Goal: Information Seeking & Learning: Learn about a topic

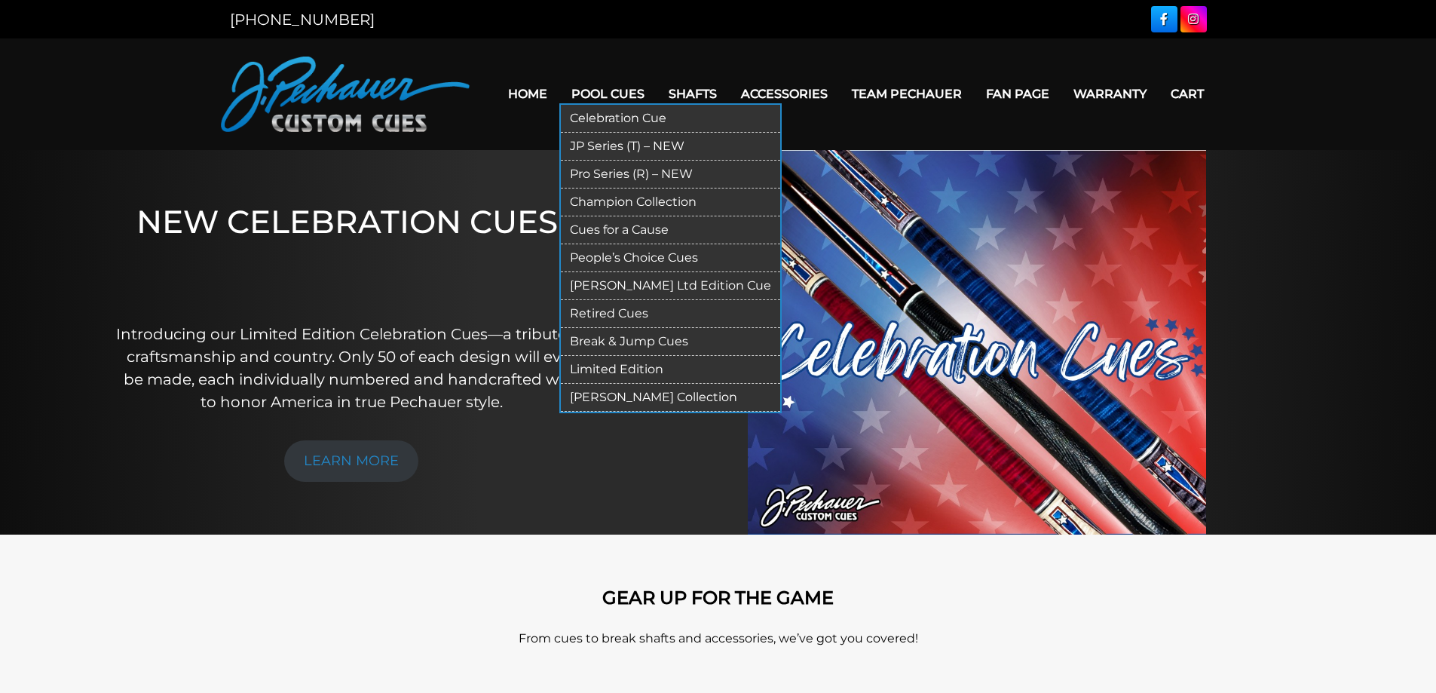
click at [608, 148] on link "JP Series (T) – NEW" at bounding box center [670, 147] width 219 height 28
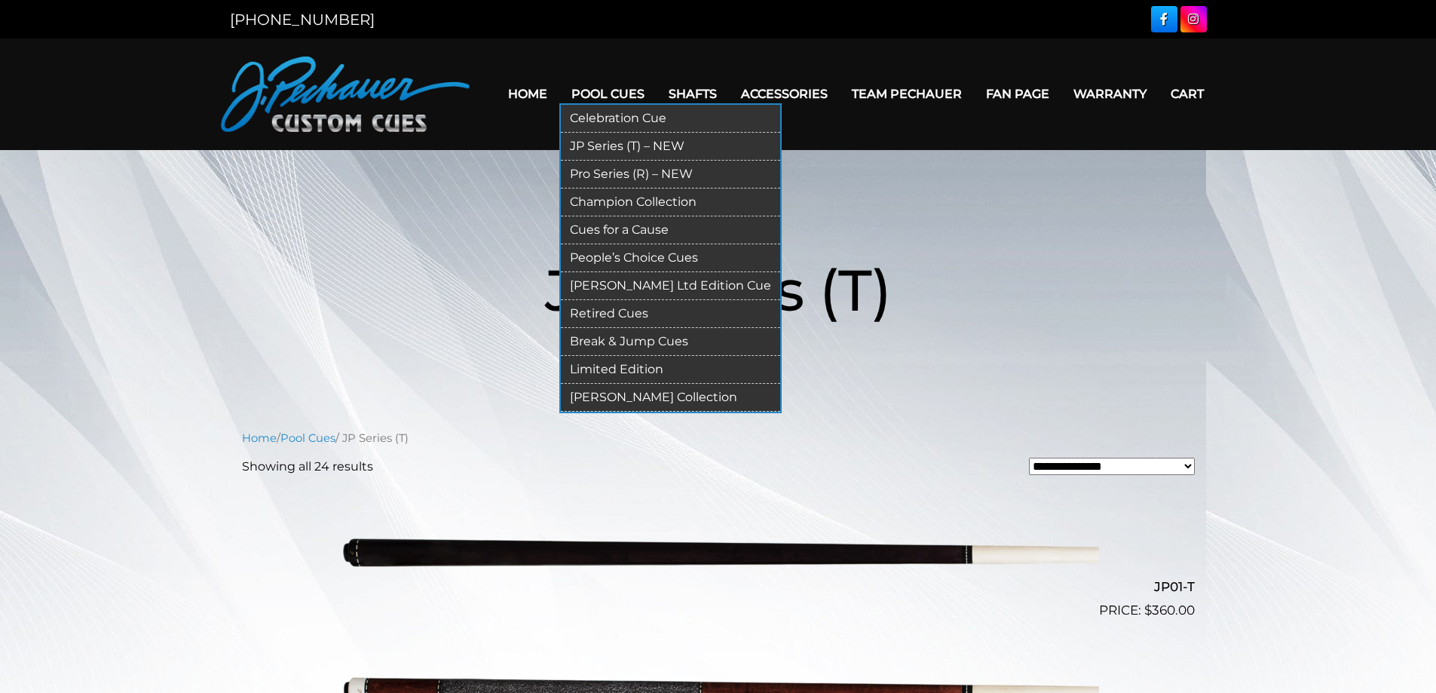
click at [642, 315] on link "Retired Cues" at bounding box center [670, 314] width 219 height 28
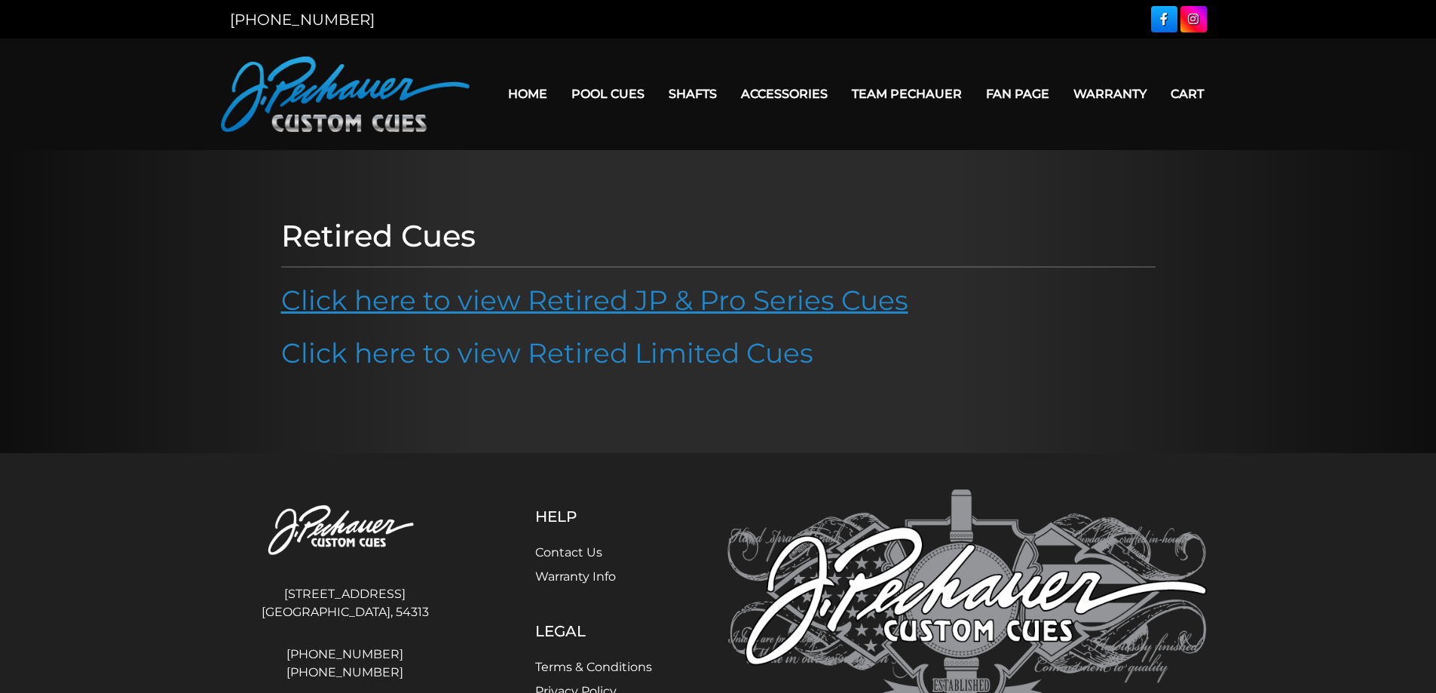
click at [625, 308] on link "Click here to view Retired JP & Pro Series Cues" at bounding box center [594, 299] width 627 height 33
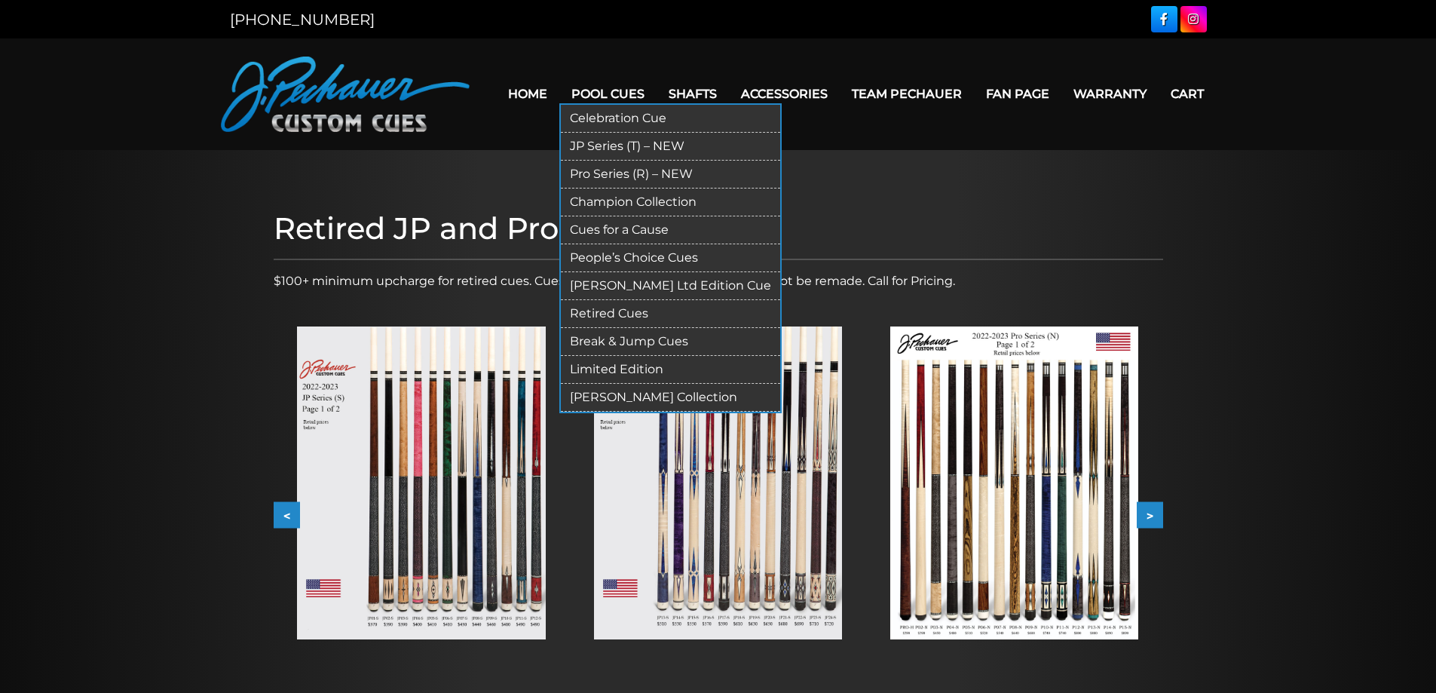
click at [608, 148] on link "JP Series (T) – NEW" at bounding box center [670, 147] width 219 height 28
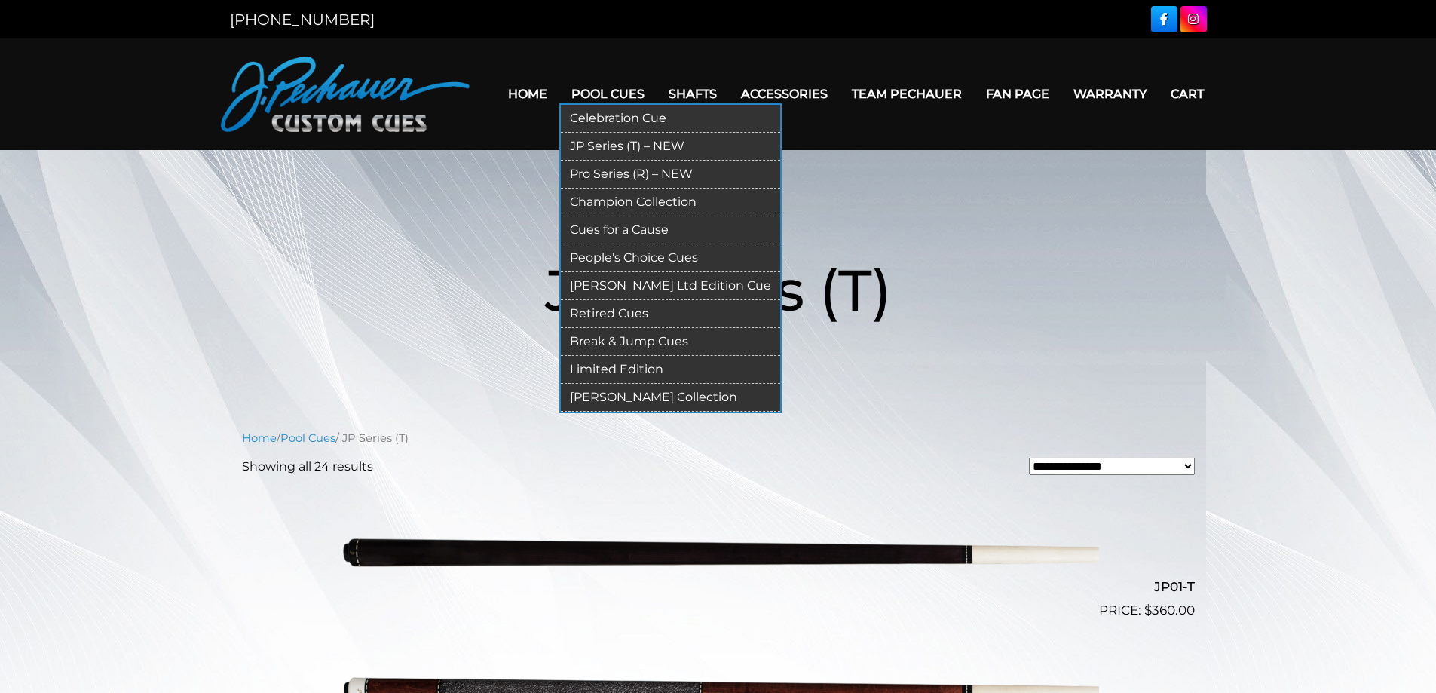
click at [632, 173] on link "Pro Series (R) – NEW" at bounding box center [670, 175] width 219 height 28
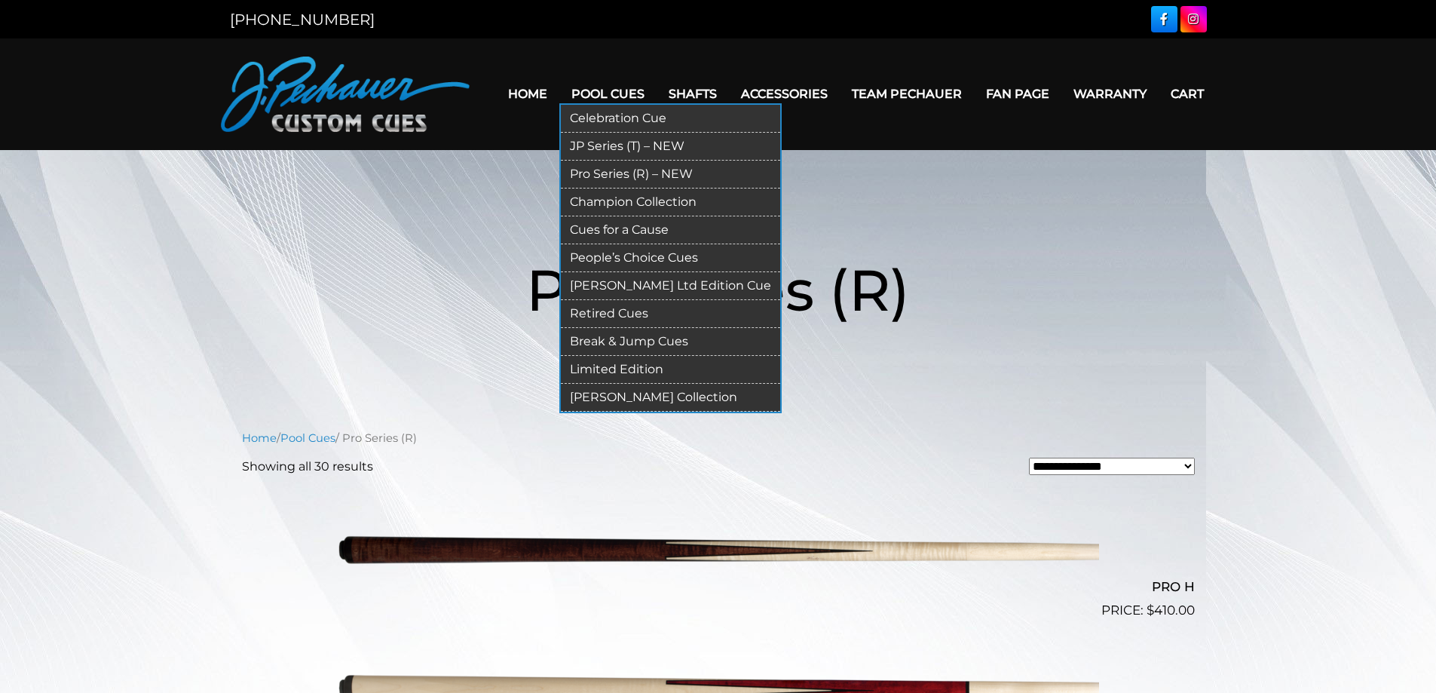
click at [633, 198] on link "Champion Collection" at bounding box center [670, 202] width 219 height 28
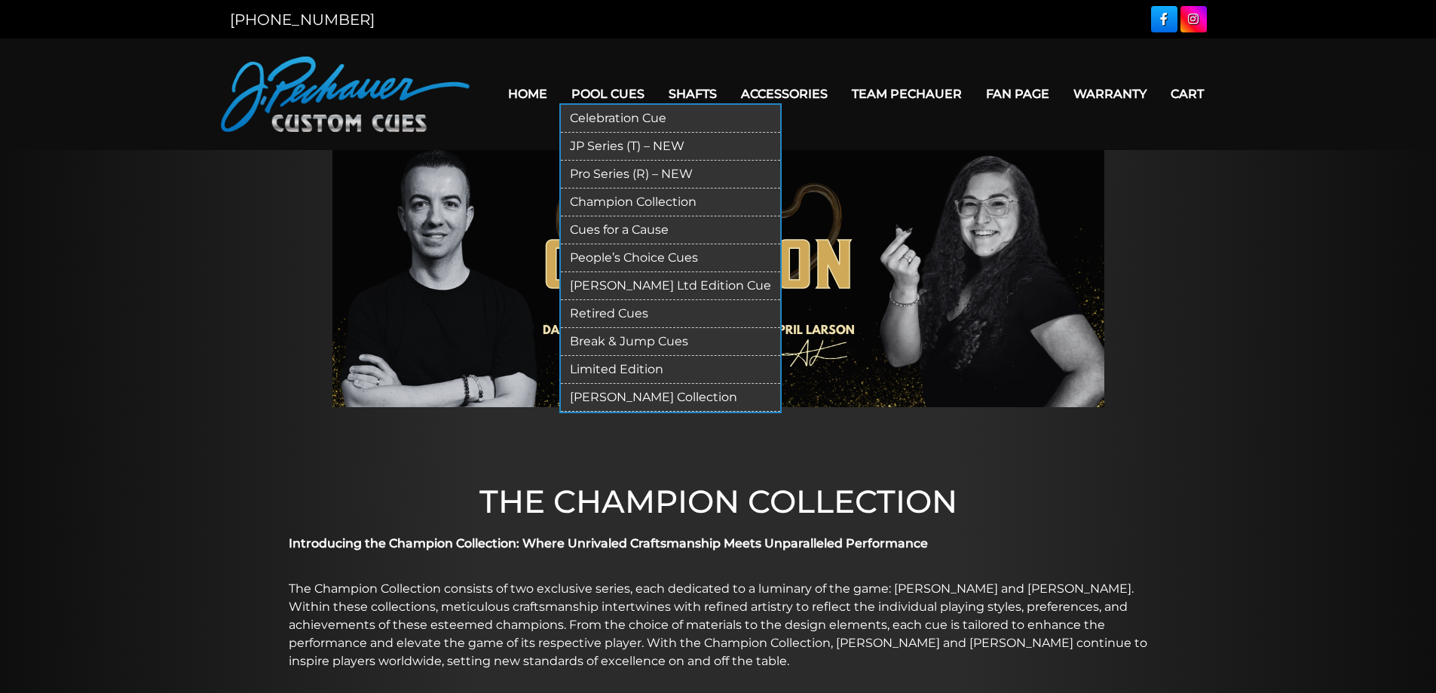
click at [646, 313] on link "Retired Cues" at bounding box center [670, 314] width 219 height 28
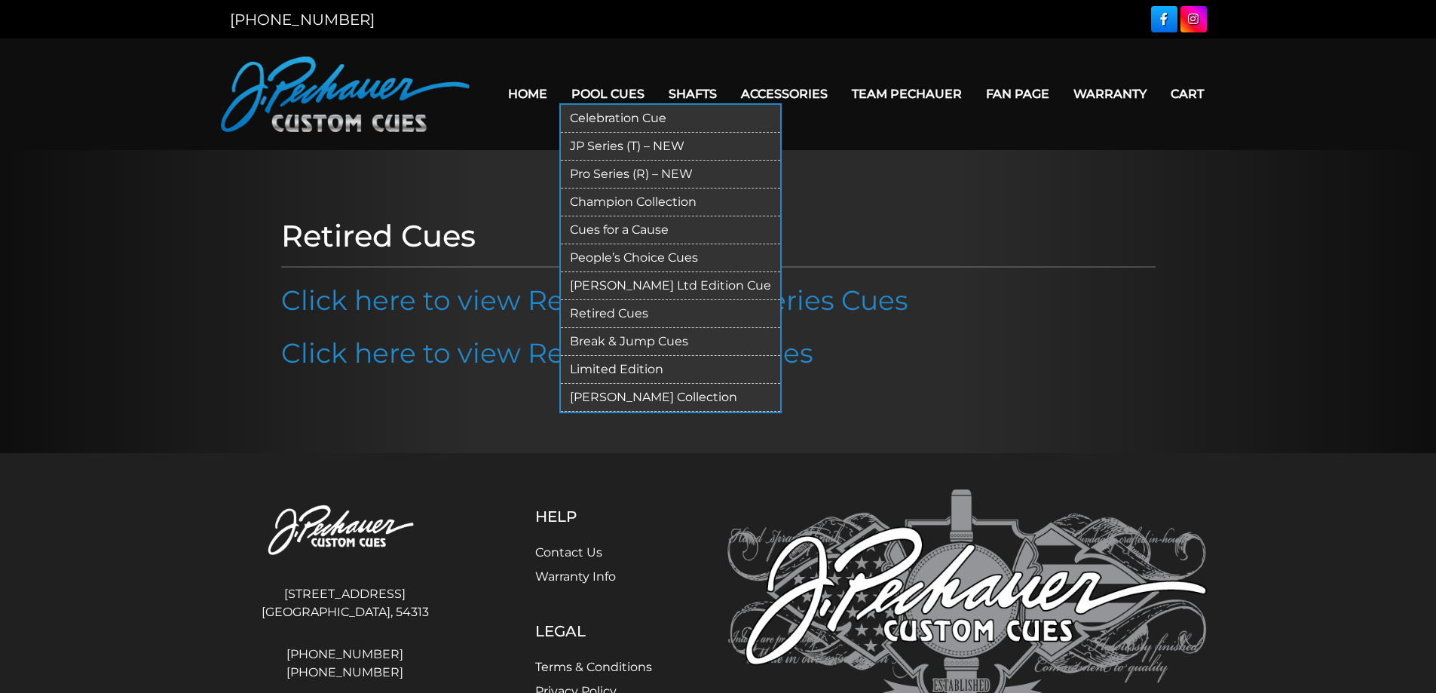
click at [628, 148] on link "JP Series (T) – NEW" at bounding box center [670, 147] width 219 height 28
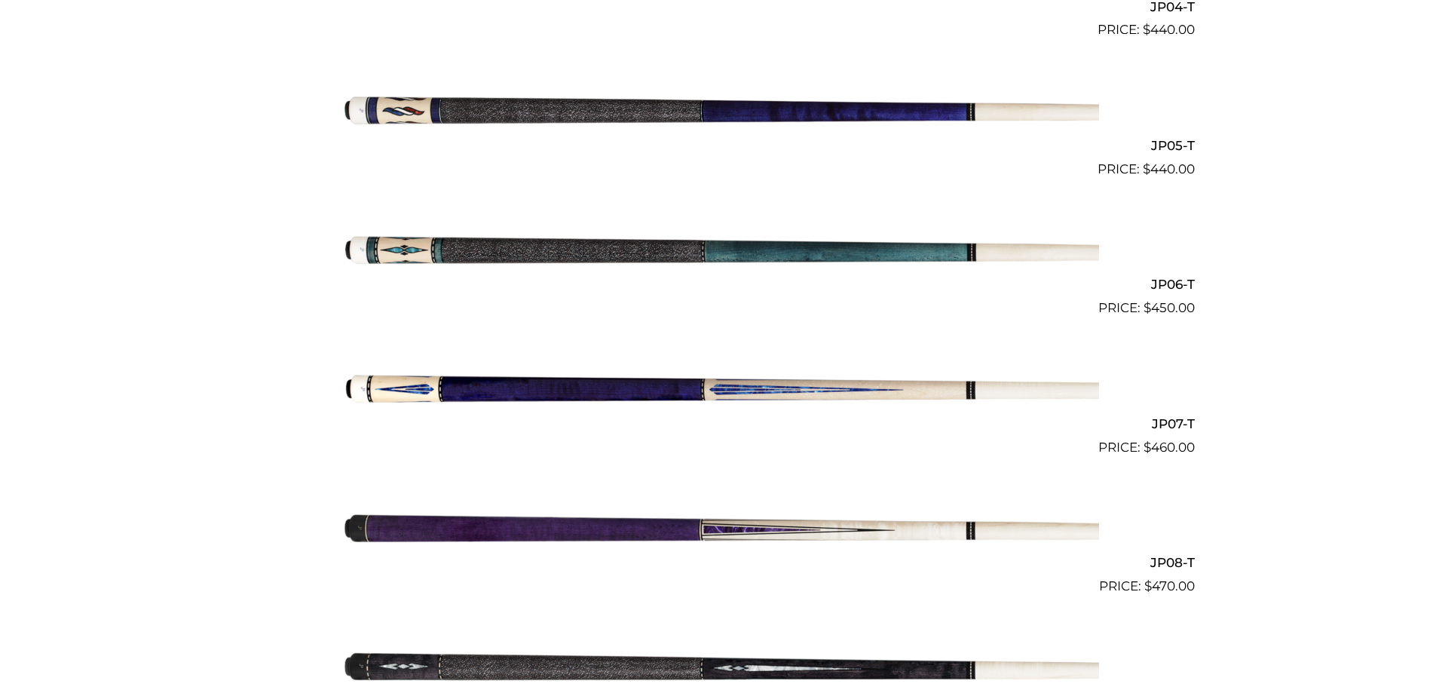
scroll to position [990, 0]
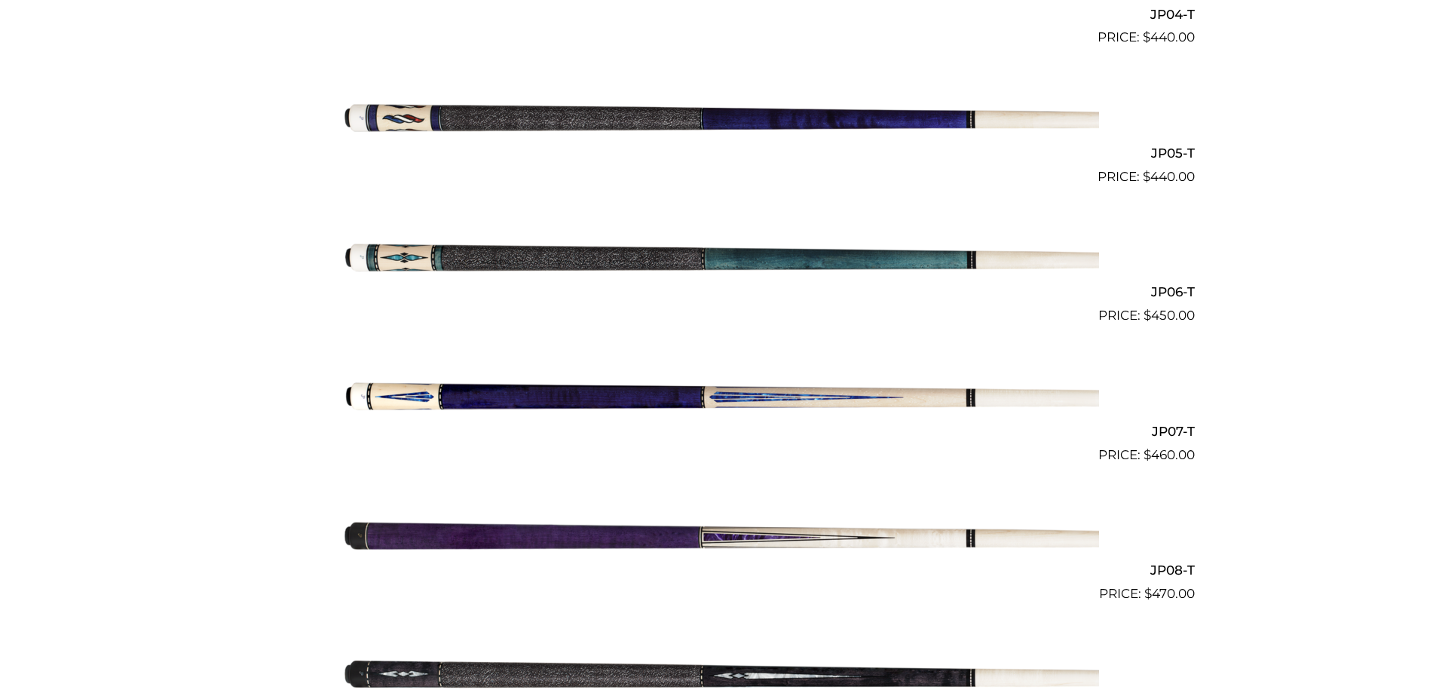
click at [679, 255] on img at bounding box center [718, 256] width 761 height 127
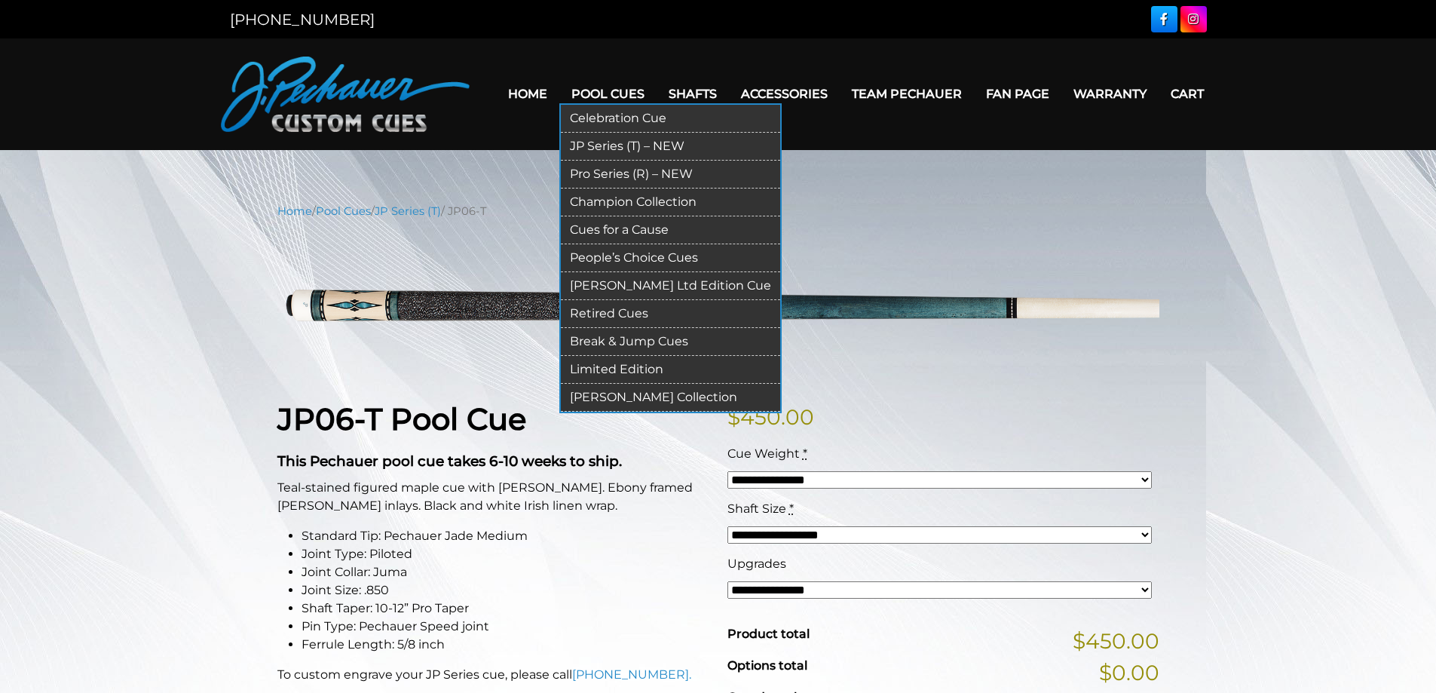
click at [614, 312] on link "Retired Cues" at bounding box center [670, 314] width 219 height 28
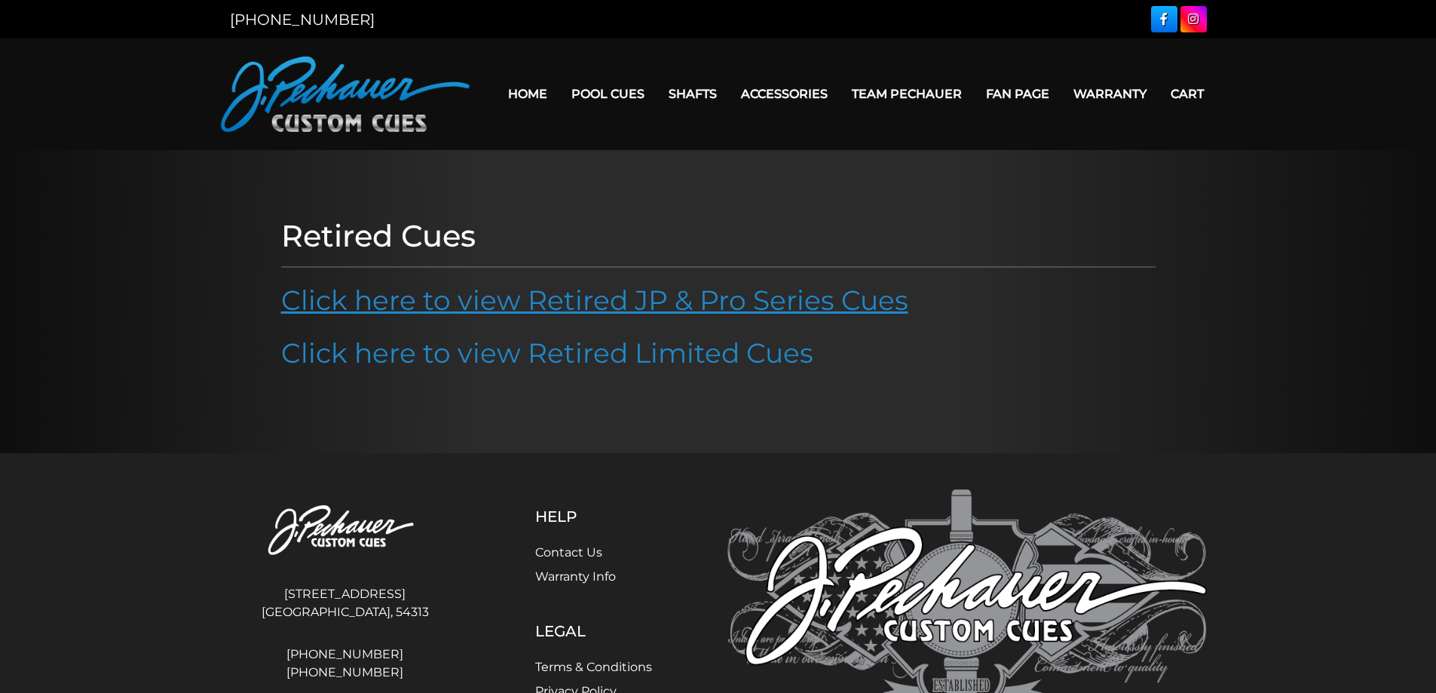
click at [614, 310] on link "Click here to view Retired JP & Pro Series Cues" at bounding box center [594, 299] width 627 height 33
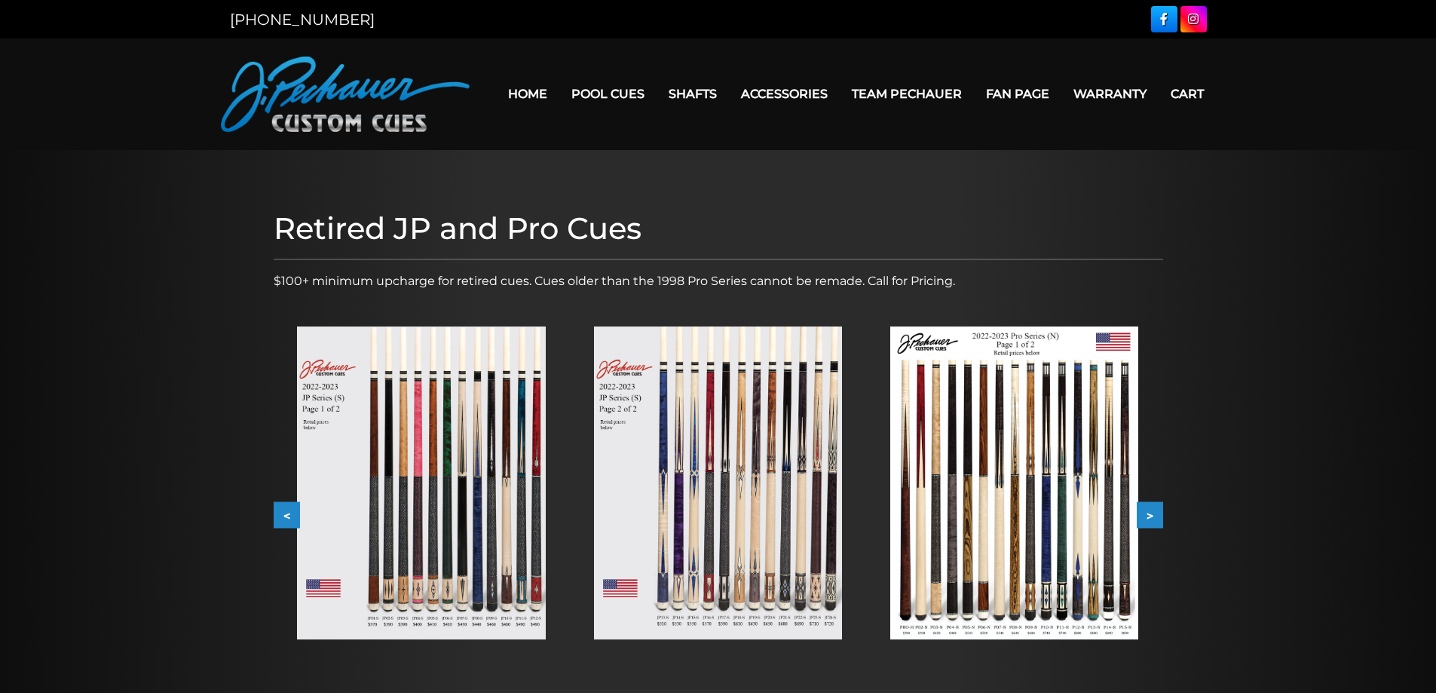
click at [421, 482] on img at bounding box center [421, 482] width 248 height 313
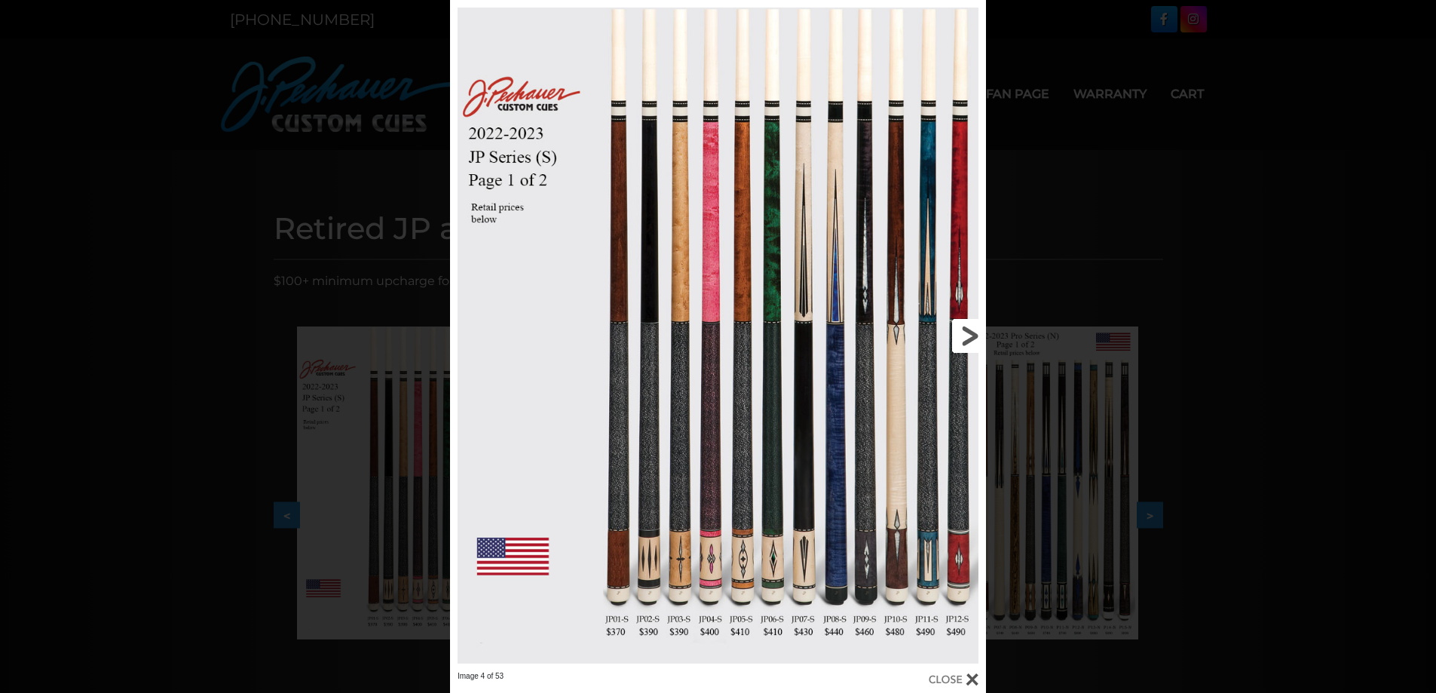
click at [767, 508] on link at bounding box center [865, 335] width 241 height 671
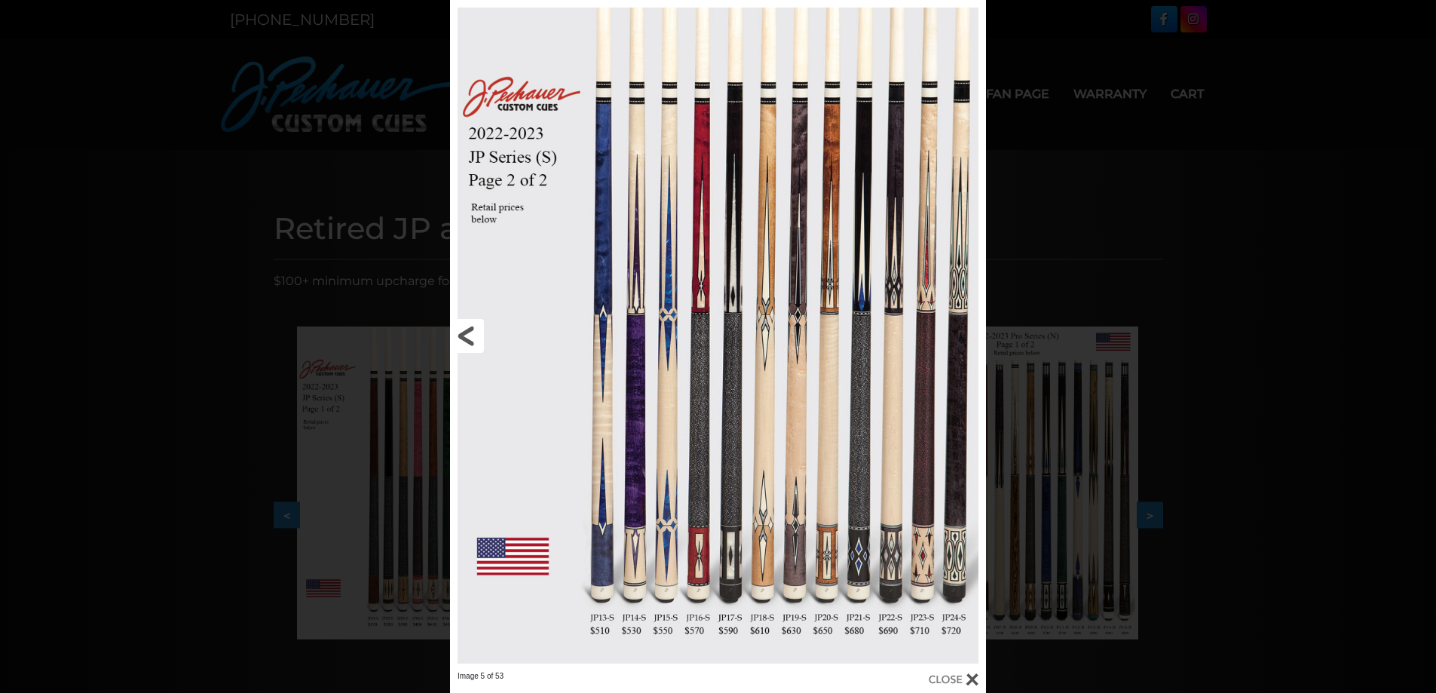
click at [469, 335] on link at bounding box center [570, 335] width 241 height 671
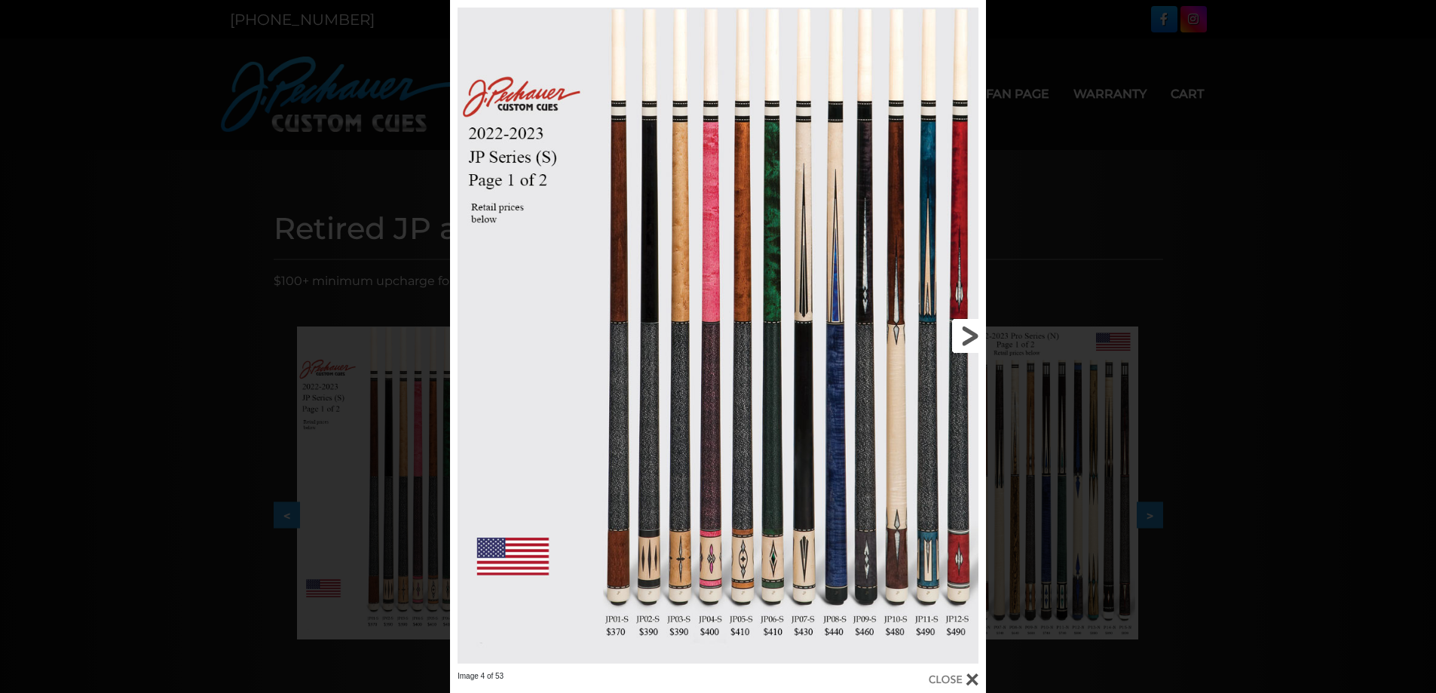
click at [777, 509] on link at bounding box center [865, 335] width 241 height 671
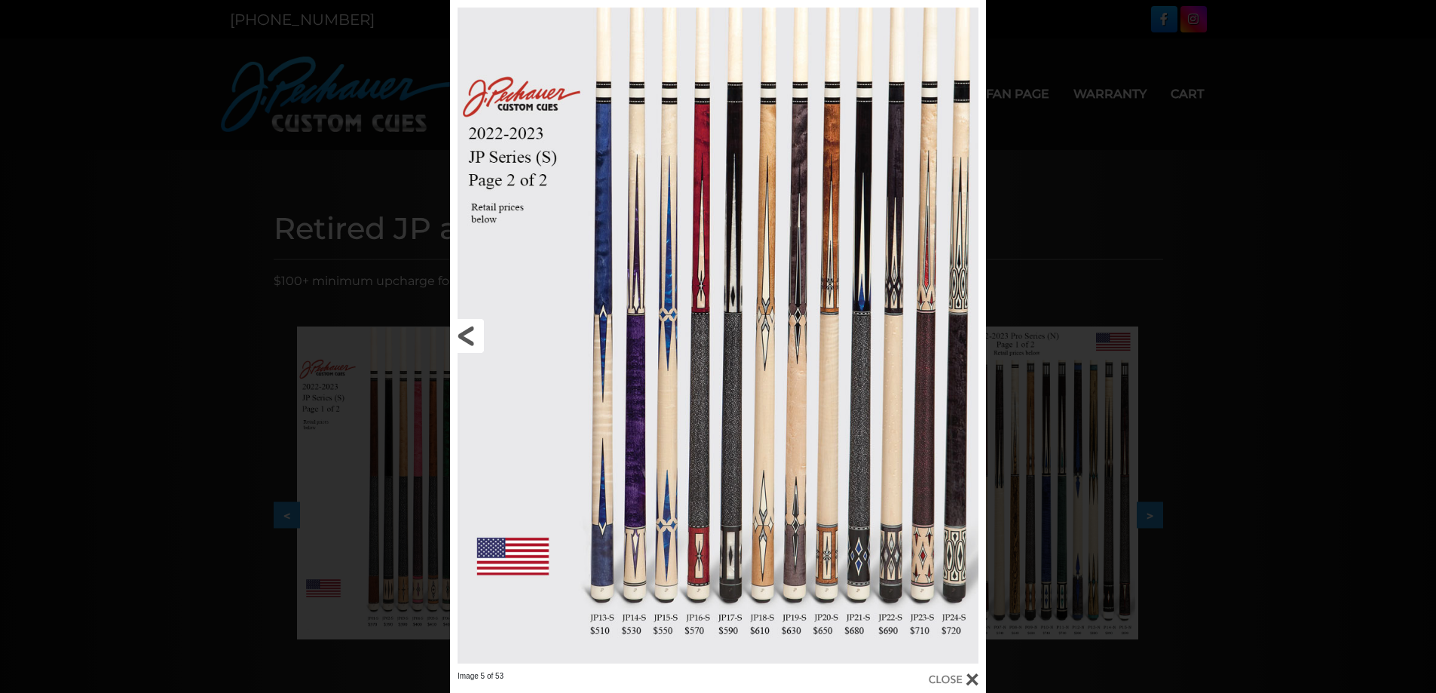
click at [467, 331] on link at bounding box center [570, 335] width 241 height 671
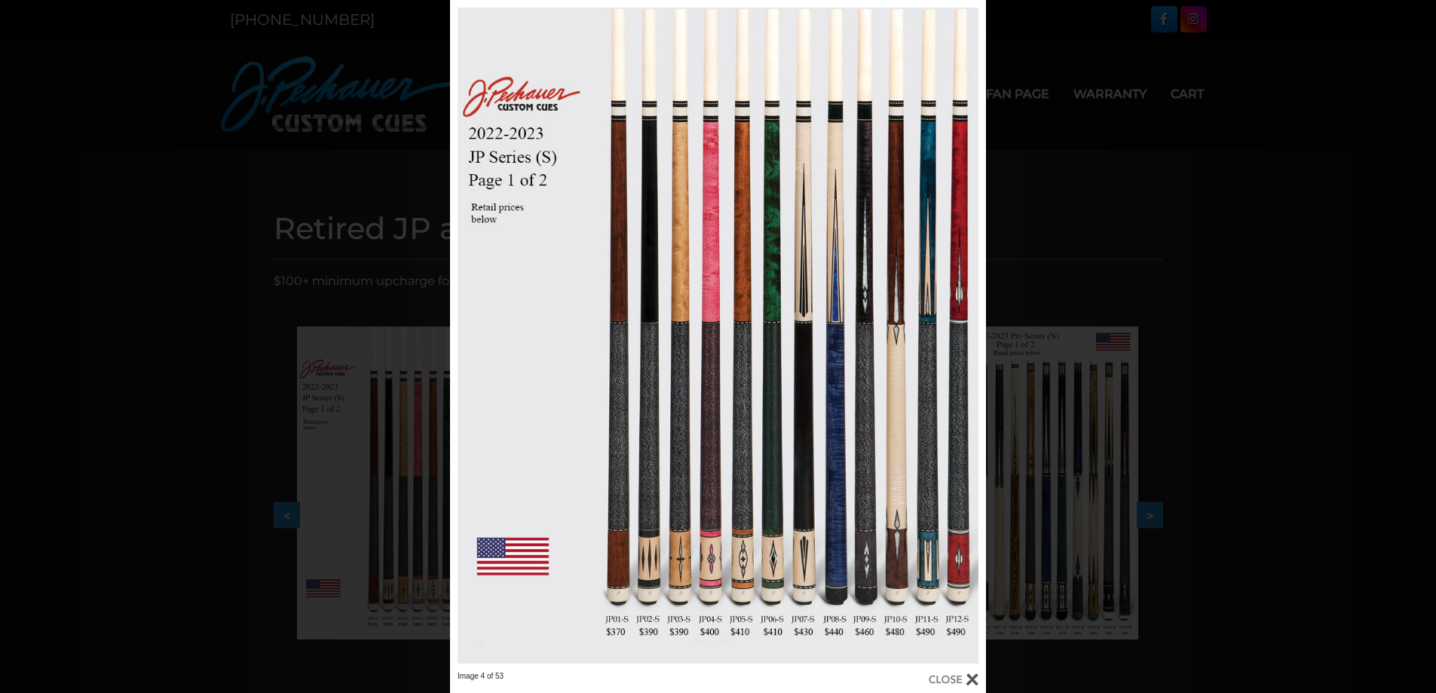
click at [1290, 393] on div "Image 4 of 53" at bounding box center [718, 346] width 1436 height 693
